Goal: Task Accomplishment & Management: Use online tool/utility

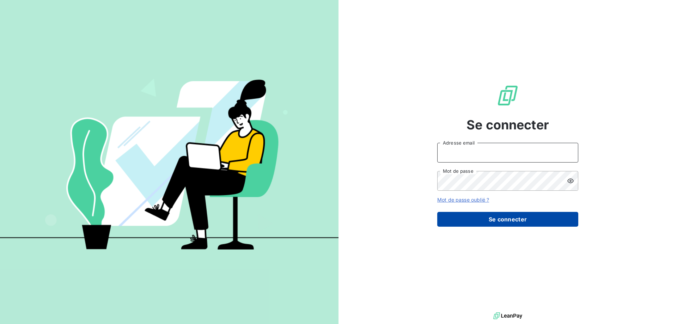
type input "[EMAIL_ADDRESS][DOMAIN_NAME]"
click at [487, 220] on button "Se connecter" at bounding box center [507, 219] width 141 height 15
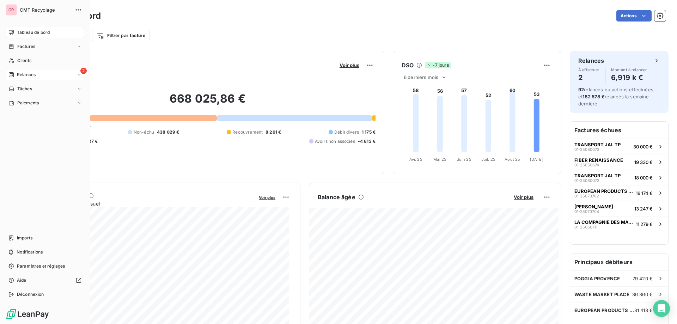
click at [22, 74] on span "Relances" at bounding box center [26, 75] width 19 height 6
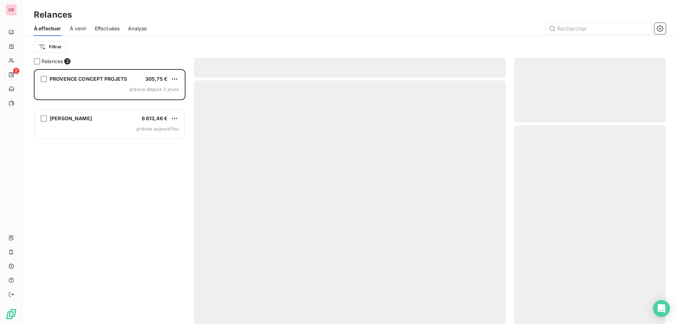
scroll to position [250, 146]
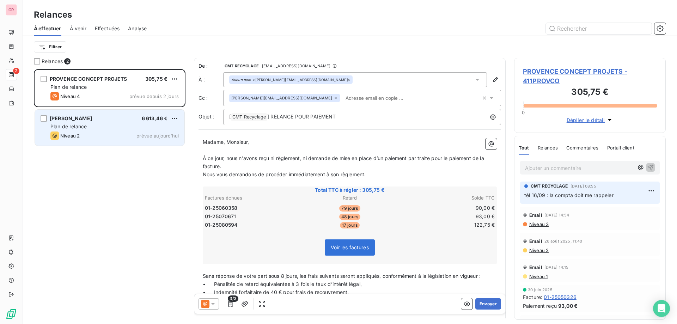
click at [93, 127] on div "Plan de relance" at bounding box center [114, 126] width 128 height 7
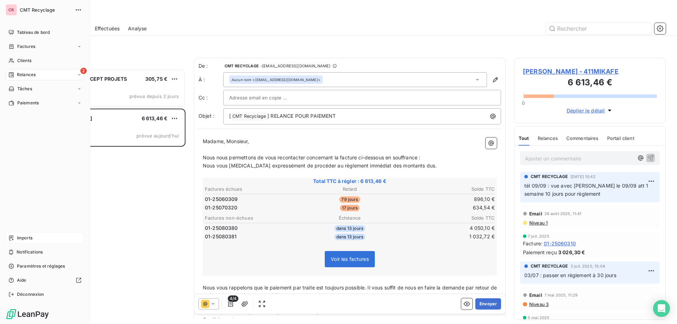
click at [26, 238] on span "Imports" at bounding box center [25, 238] width 16 height 6
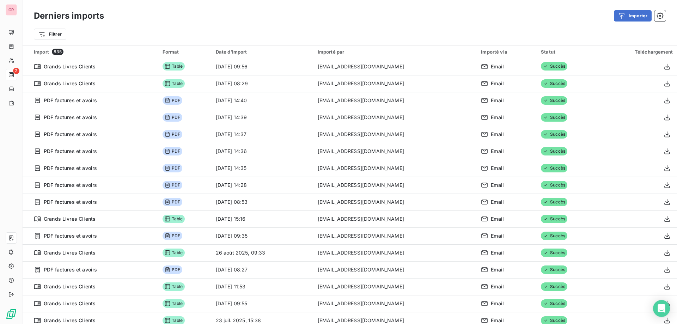
click at [290, 20] on div "Importer" at bounding box center [389, 15] width 553 height 11
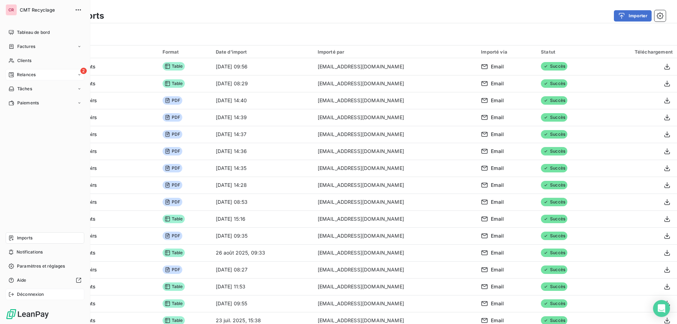
click at [29, 296] on span "Déconnexion" at bounding box center [30, 294] width 27 height 6
